Goal: Task Accomplishment & Management: Manage account settings

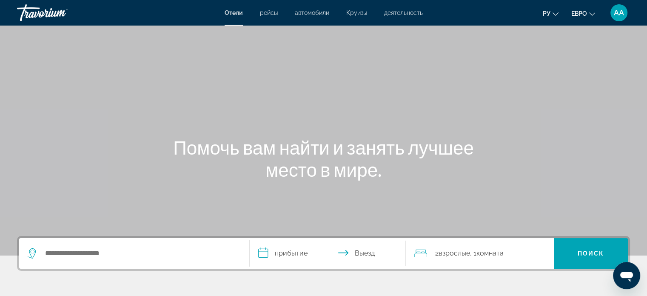
click at [605, 166] on div "Помочь вам найти и занять лучшее место в мире." at bounding box center [323, 158] width 647 height 44
click at [618, 14] on font "АА" at bounding box center [619, 12] width 10 height 9
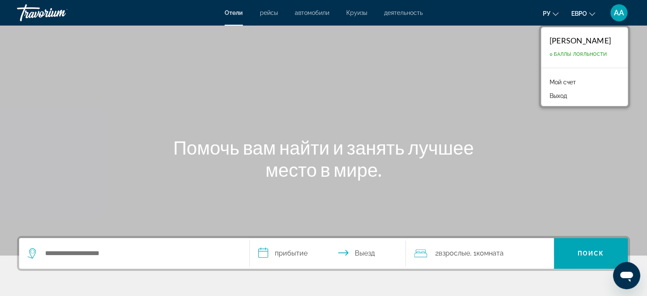
click at [593, 41] on font "[PERSON_NAME]" at bounding box center [580, 40] width 61 height 9
click at [550, 83] on font "Мой счет" at bounding box center [563, 82] width 26 height 7
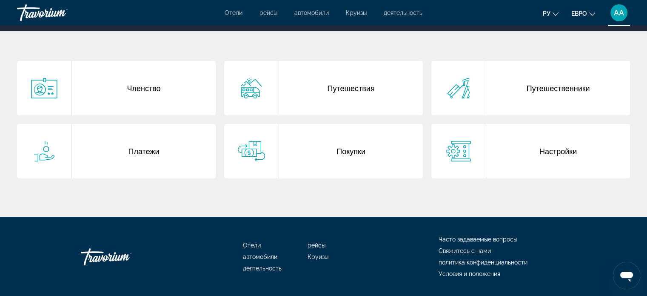
scroll to position [160, 0]
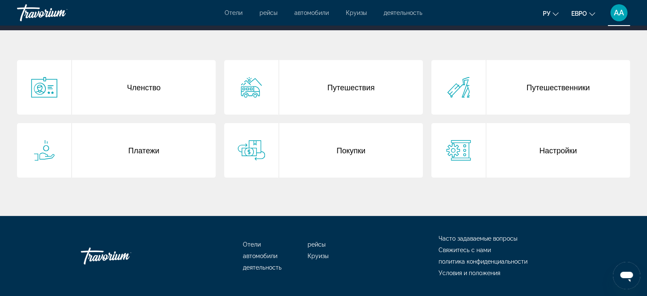
click at [498, 237] on font "Часто задаваемые вопросы" at bounding box center [478, 238] width 79 height 7
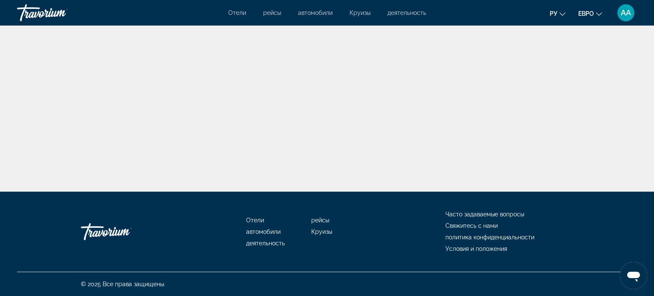
click at [507, 213] on font "Часто задаваемые вопросы" at bounding box center [484, 214] width 79 height 7
click at [627, 14] on font "АА" at bounding box center [625, 12] width 10 height 9
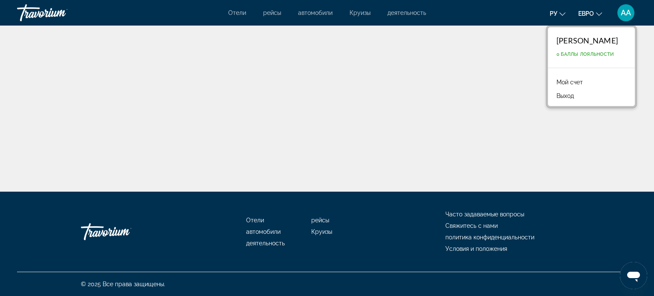
click at [578, 53] on font "0 Баллы лояльности" at bounding box center [584, 54] width 57 height 6
click at [565, 81] on font "Мой счет" at bounding box center [569, 82] width 26 height 7
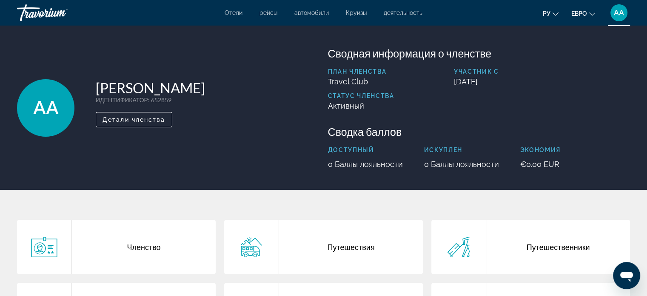
scroll to position [3, 0]
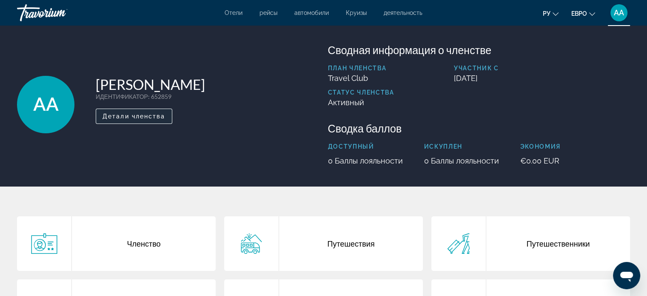
click at [146, 110] on span "Основное содержание" at bounding box center [134, 116] width 76 height 20
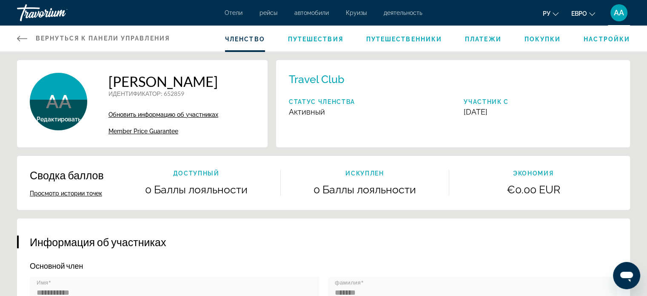
click at [606, 37] on font "Настройки" at bounding box center [607, 39] width 46 height 7
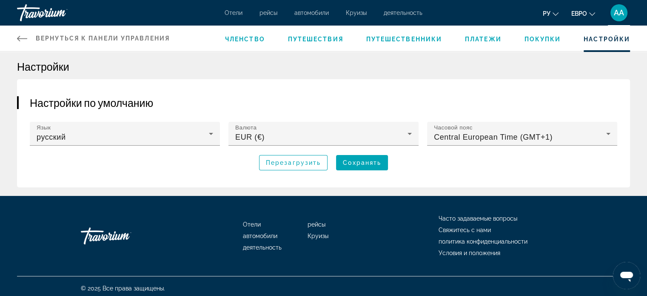
scroll to position [3, 0]
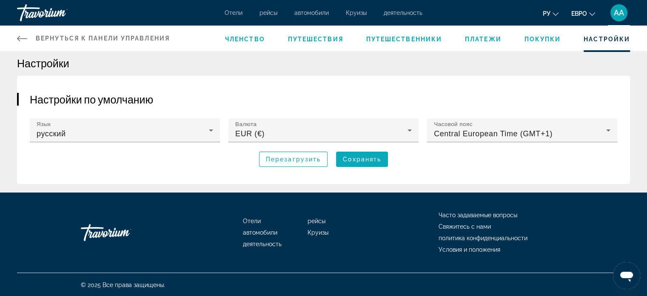
click at [369, 158] on span "Сохранять" at bounding box center [362, 159] width 38 height 7
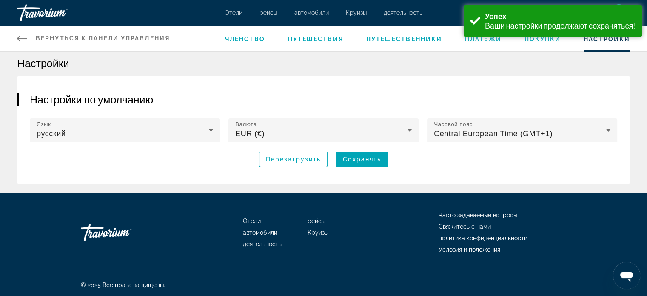
click at [249, 39] on span "Членство" at bounding box center [245, 39] width 40 height 7
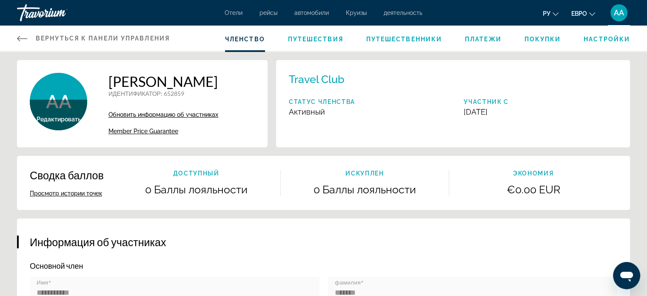
click at [612, 39] on span "Настройки" at bounding box center [607, 39] width 46 height 7
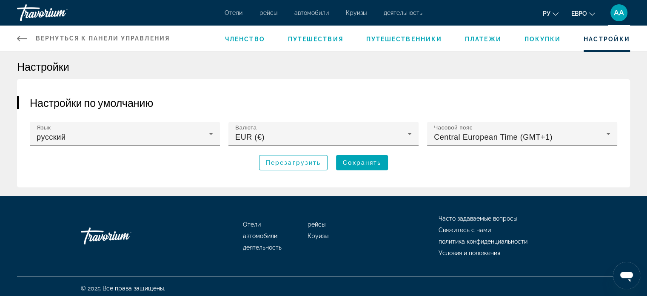
scroll to position [3, 0]
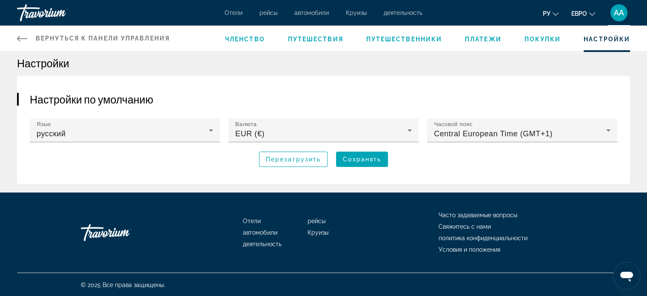
click at [478, 248] on font "Условия и положения" at bounding box center [470, 249] width 62 height 7
